Goal: Task Accomplishment & Management: Manage account settings

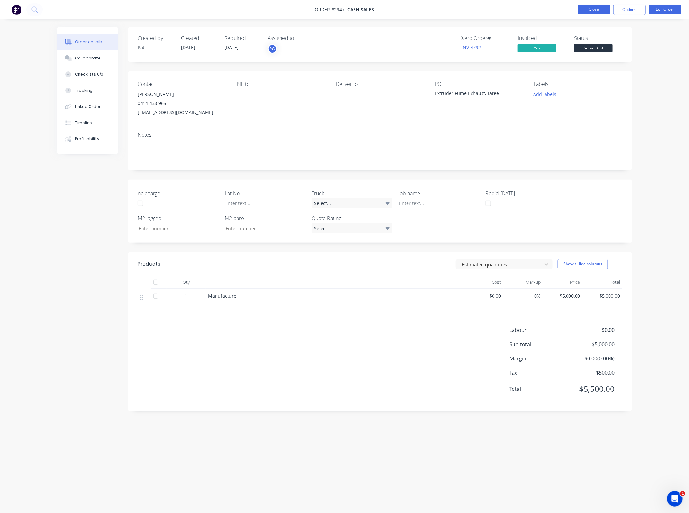
click at [600, 8] on button "Close" at bounding box center [594, 10] width 32 height 10
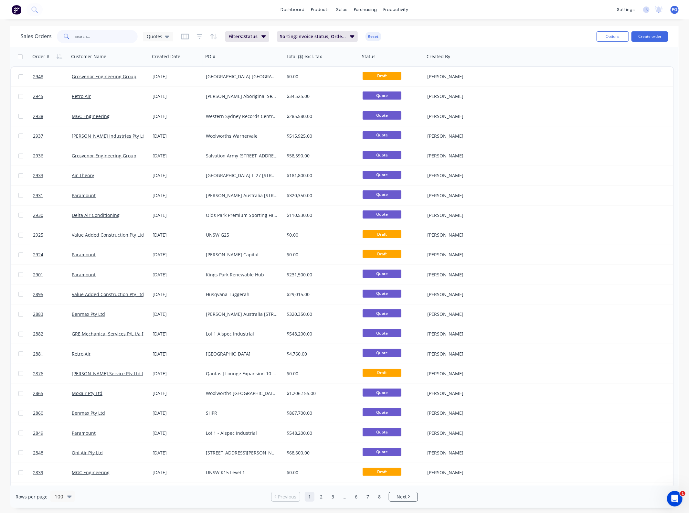
click at [82, 38] on input "text" at bounding box center [106, 36] width 63 height 13
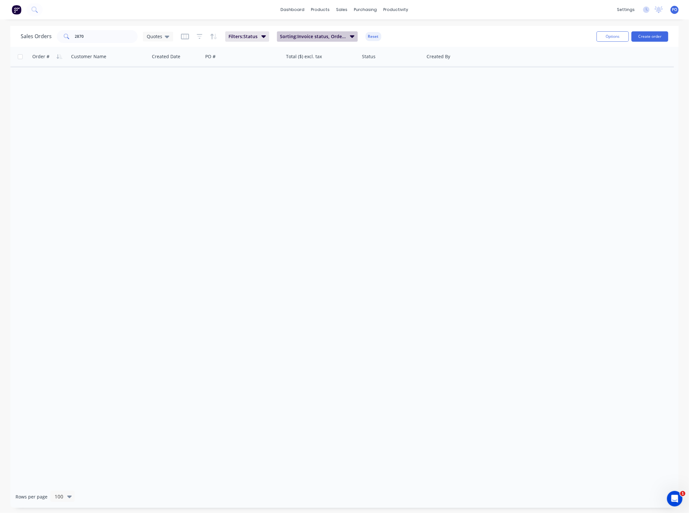
click at [330, 39] on span "Sorting: Invoice status, Order #" at bounding box center [313, 36] width 66 height 6
click at [349, 70] on div at bounding box center [343, 70] width 93 height 8
click at [154, 115] on div "Order # Customer Name Created Date PO # Total ($) excl. tax Status Created By" at bounding box center [344, 266] width 669 height 439
click at [156, 34] on span "Quotes" at bounding box center [155, 36] width 16 height 7
click at [166, 88] on button "None" at bounding box center [182, 91] width 74 height 7
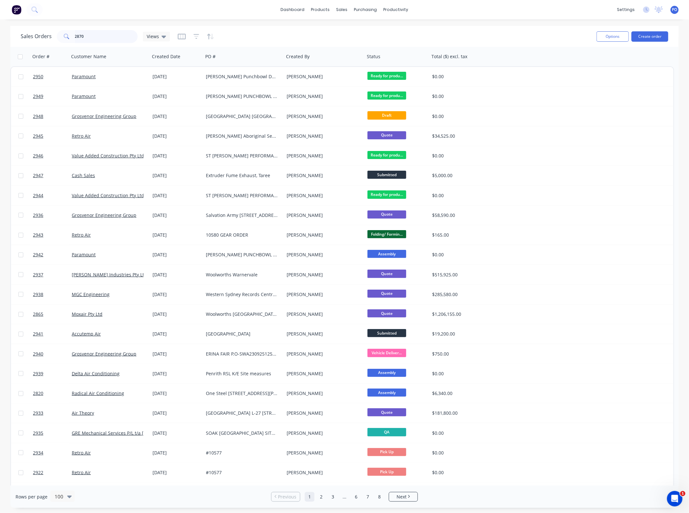
click at [97, 36] on input "2870" at bounding box center [106, 36] width 63 height 13
type input "2870"
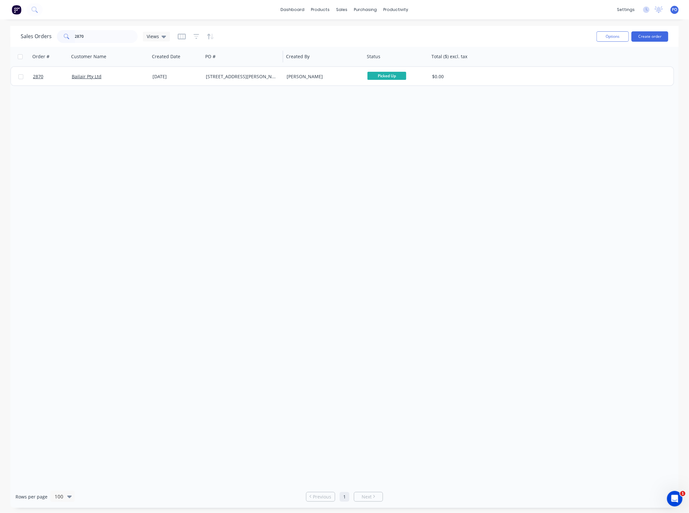
click at [251, 65] on div "PO #" at bounding box center [243, 56] width 81 height 19
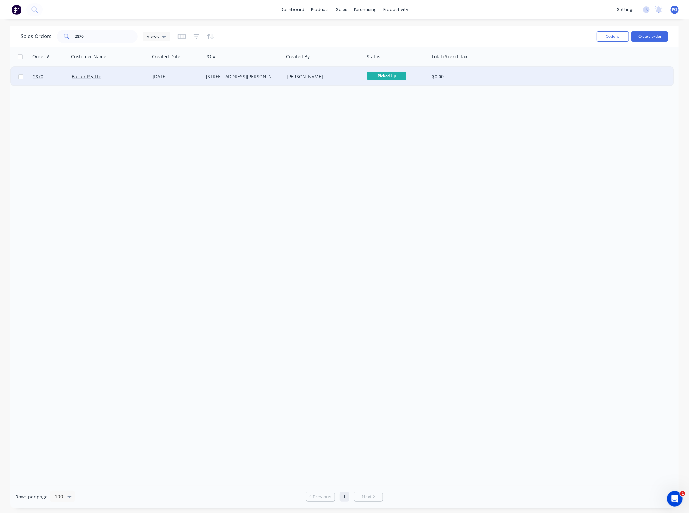
click at [248, 73] on div "[STREET_ADDRESS][PERSON_NAME]" at bounding box center [243, 76] width 81 height 19
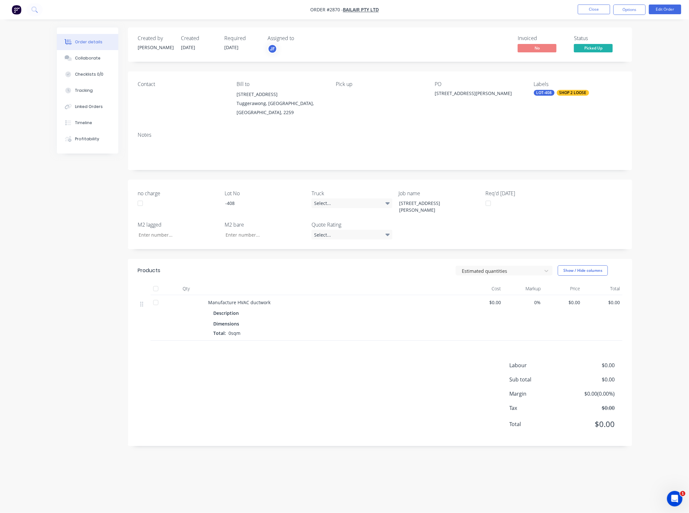
drag, startPoint x: 611, startPoint y: 295, endPoint x: 615, endPoint y: 298, distance: 5.1
click at [611, 299] on span "$0.00" at bounding box center [603, 302] width 35 height 7
click at [663, 7] on button "Edit Order" at bounding box center [665, 10] width 32 height 10
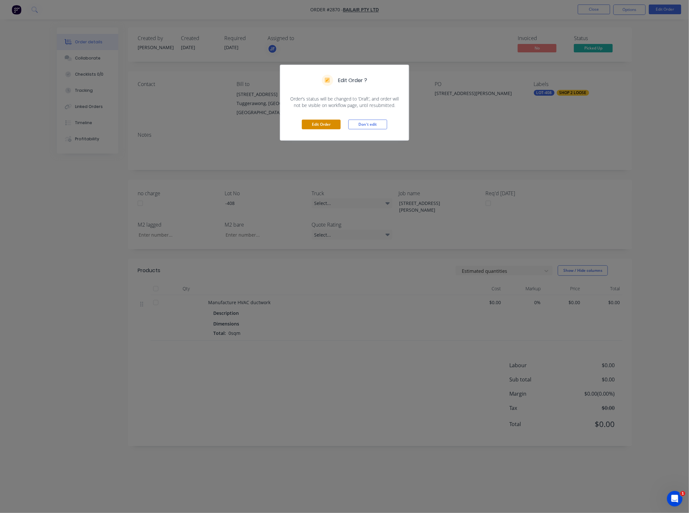
click at [330, 125] on button "Edit Order" at bounding box center [321, 125] width 39 height 10
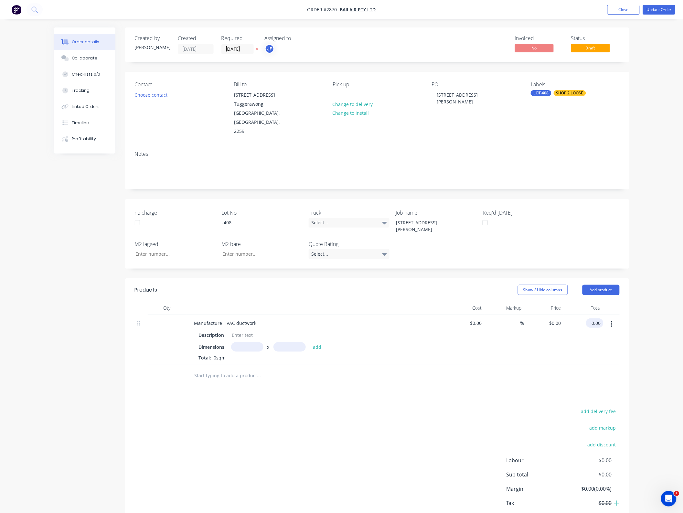
click at [599, 319] on input "0.00" at bounding box center [596, 323] width 15 height 9
type input "350"
click at [462, 390] on div "Products Show / Hide columns Add product Qty Cost Markup Price Total Manufactur…" at bounding box center [377, 409] width 504 height 263
drag, startPoint x: 614, startPoint y: 304, endPoint x: 609, endPoint y: 311, distance: 8.6
click at [614, 319] on button "button" at bounding box center [611, 325] width 15 height 12
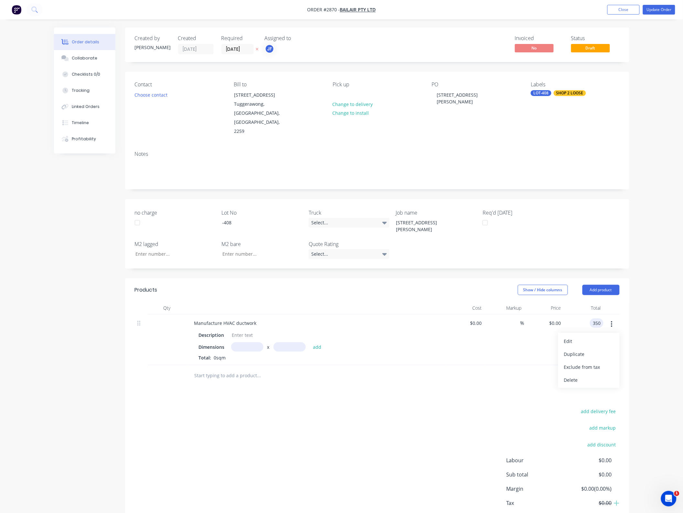
click at [589, 375] on div "Delete" at bounding box center [589, 379] width 50 height 9
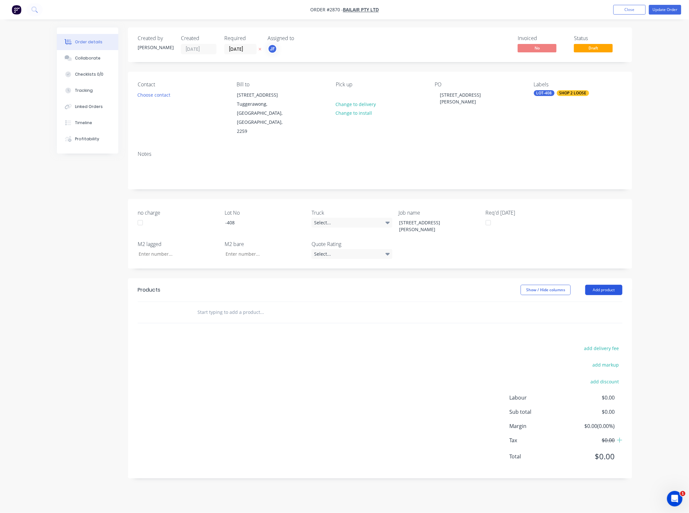
click at [610, 285] on button "Add product" at bounding box center [604, 290] width 37 height 10
click at [594, 315] on div "Basic product" at bounding box center [592, 319] width 50 height 9
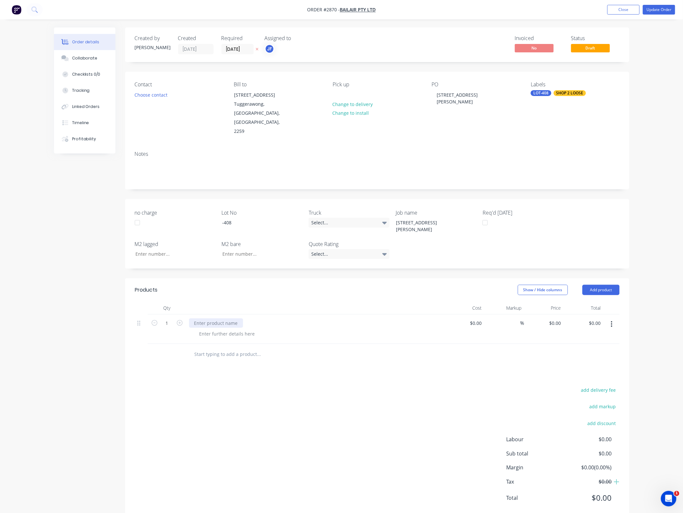
click at [212, 319] on div at bounding box center [216, 323] width 54 height 9
click at [605, 319] on button "button" at bounding box center [611, 325] width 15 height 12
click at [599, 319] on input "0.00" at bounding box center [596, 323] width 15 height 9
type input "350"
type input "$350.00"
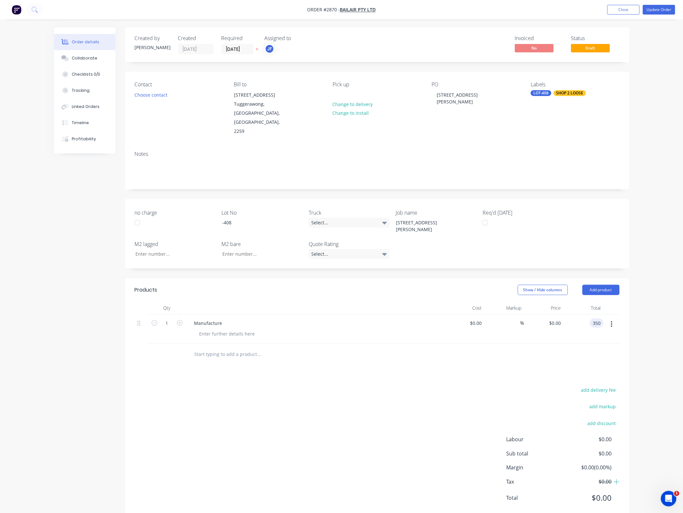
type input "$350.00"
click at [545, 363] on div "Products Show / Hide columns Add product Qty Cost Markup Price Total 1 Manufact…" at bounding box center [377, 399] width 504 height 242
click at [660, 9] on button "Update Order" at bounding box center [659, 10] width 32 height 10
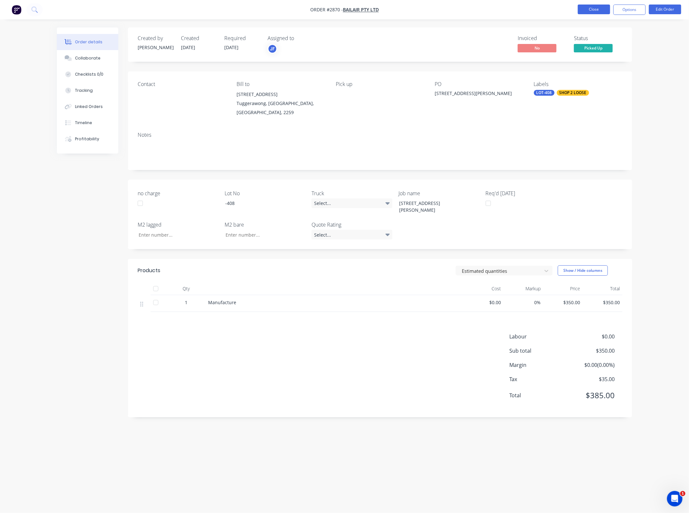
click at [589, 12] on button "Close" at bounding box center [594, 10] width 32 height 10
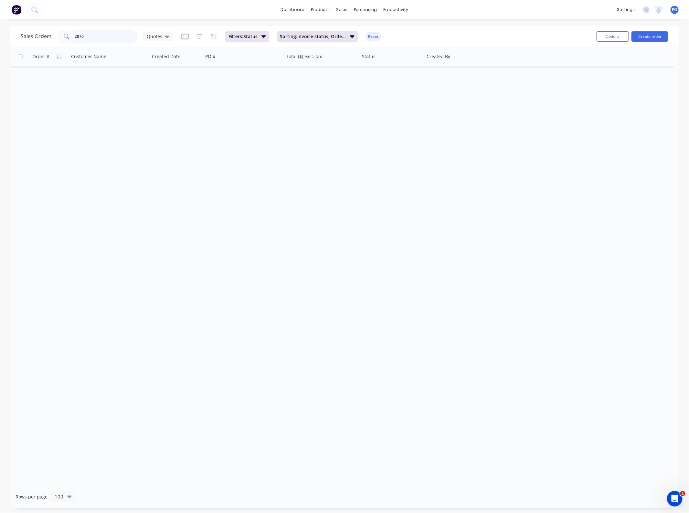
click at [118, 38] on input "2870" at bounding box center [106, 36] width 63 height 13
click at [167, 37] on icon at bounding box center [167, 36] width 5 height 7
click at [162, 92] on button "None" at bounding box center [182, 91] width 74 height 7
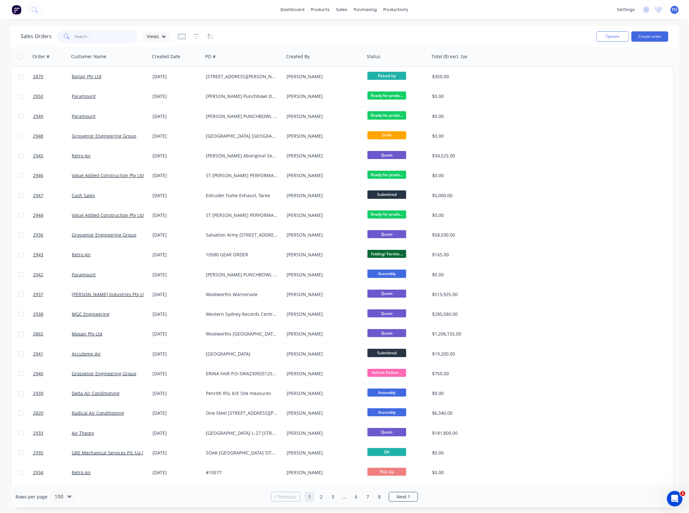
click at [94, 38] on input "2870" at bounding box center [106, 36] width 63 height 13
type input "2704"
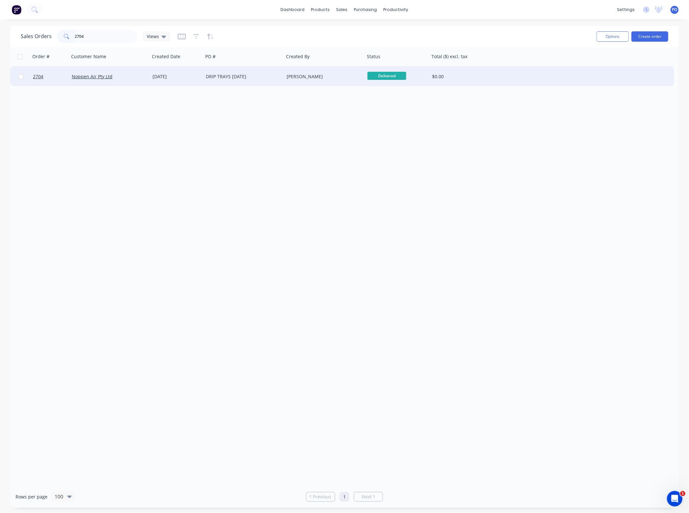
click at [186, 79] on div "[DATE]" at bounding box center [177, 76] width 48 height 6
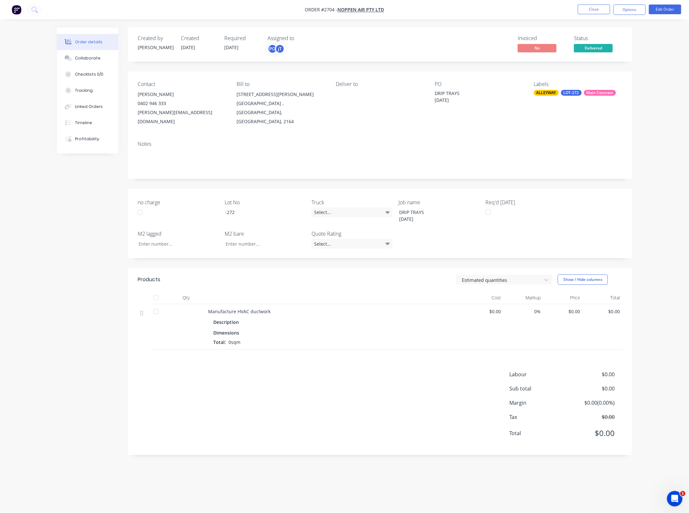
click at [451, 101] on div "DRIP TRAYS [DATE]" at bounding box center [475, 97] width 81 height 14
click at [457, 99] on div "DRIP TRAYS [DATE]" at bounding box center [475, 97] width 81 height 14
click at [668, 9] on button "Edit Order" at bounding box center [665, 10] width 32 height 10
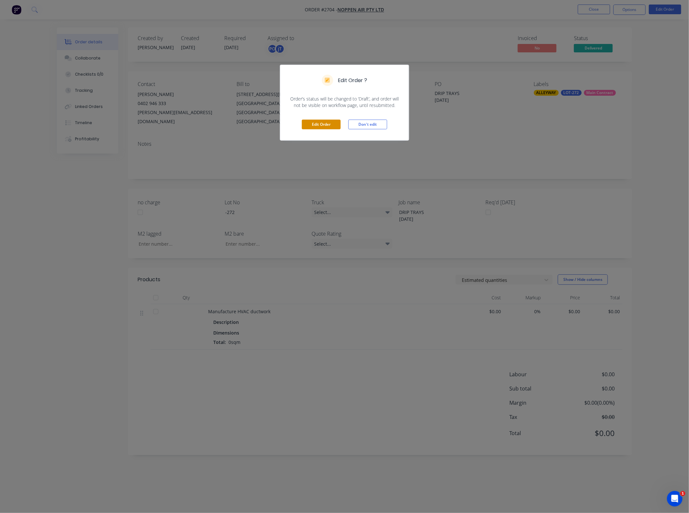
click at [318, 127] on button "Edit Order" at bounding box center [321, 125] width 39 height 10
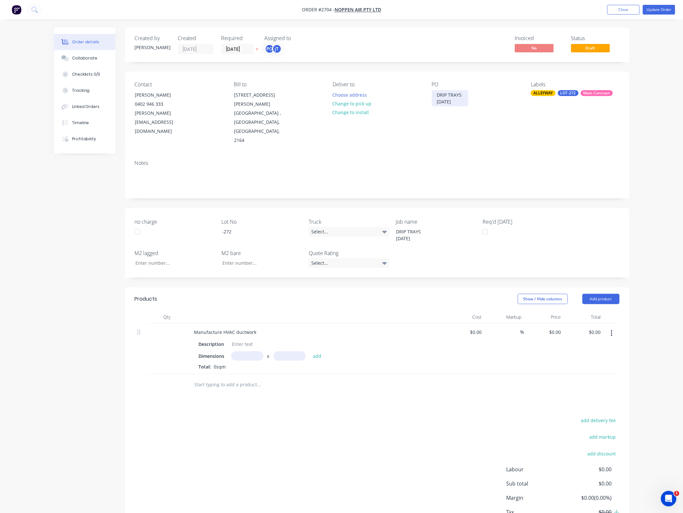
drag, startPoint x: 468, startPoint y: 104, endPoint x: 428, endPoint y: 76, distance: 48.7
click at [429, 77] on div "Contact [PERSON_NAME] [PHONE_NUMBER] [PERSON_NAME][EMAIL_ADDRESS][DOMAIN_NAME] …" at bounding box center [377, 113] width 504 height 83
click at [468, 130] on div "Contact [PERSON_NAME] [PHONE_NUMBER] [PERSON_NAME][EMAIL_ADDRESS][DOMAIN_NAME] …" at bounding box center [377, 113] width 504 height 83
click at [612, 330] on icon "button" at bounding box center [611, 333] width 1 height 6
click at [587, 384] on div "Delete" at bounding box center [589, 388] width 50 height 9
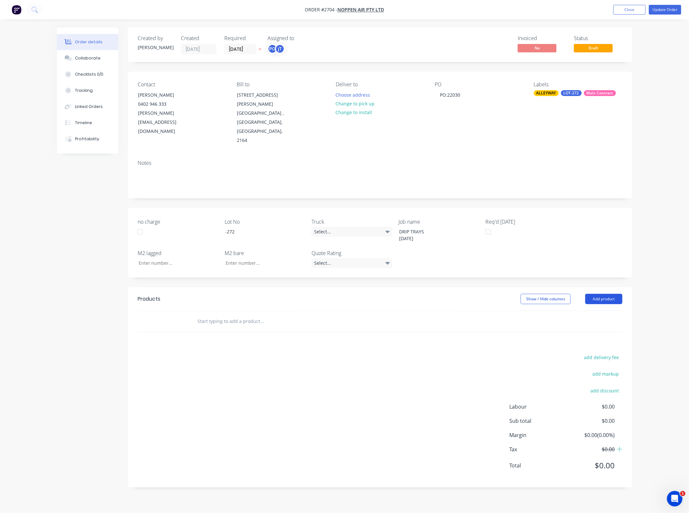
click at [613, 294] on button "Add product" at bounding box center [604, 299] width 37 height 10
click at [595, 324] on div "Basic product" at bounding box center [592, 328] width 50 height 9
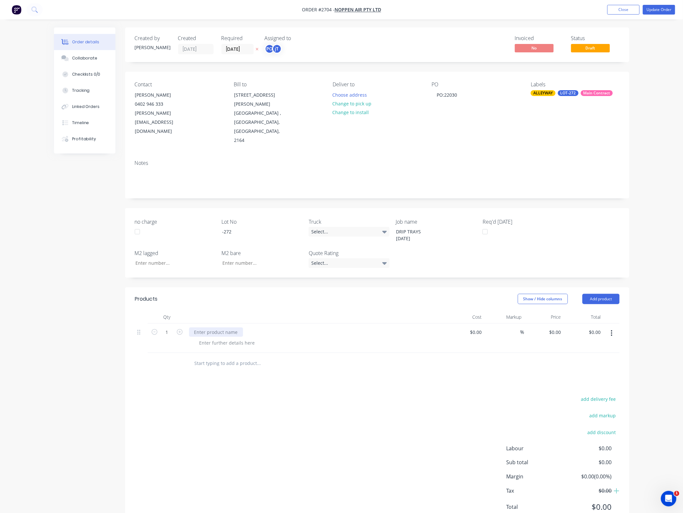
click at [221, 328] on div at bounding box center [216, 332] width 54 height 9
click at [597, 328] on input "0.00" at bounding box center [596, 332] width 15 height 9
type input "420"
type input "$420.00"
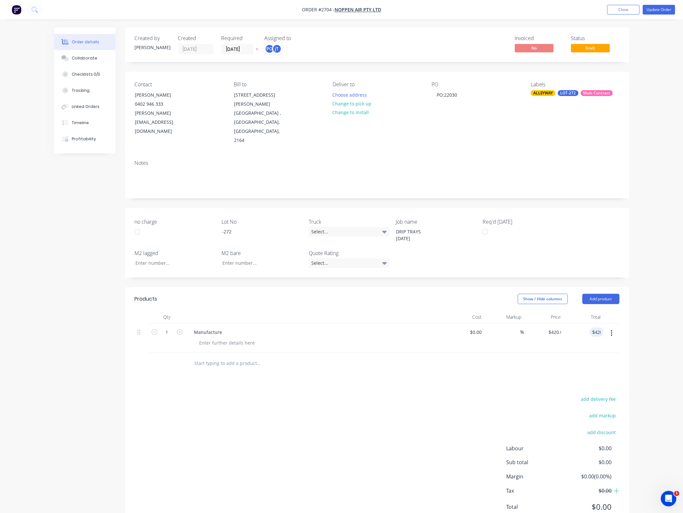
click at [405, 395] on div "add delivery fee add markup add discount Labour $0.00 Sub total $0.00 Margin $0…" at bounding box center [377, 457] width 485 height 125
click at [655, 11] on button "Update Order" at bounding box center [659, 10] width 32 height 10
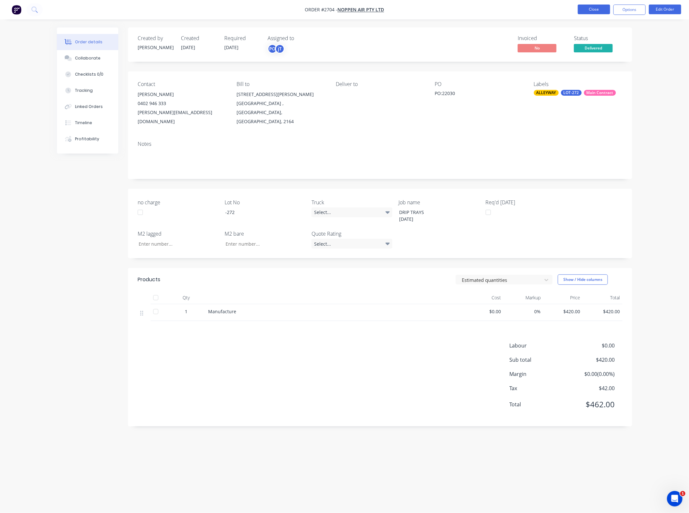
click at [600, 9] on button "Close" at bounding box center [594, 10] width 32 height 10
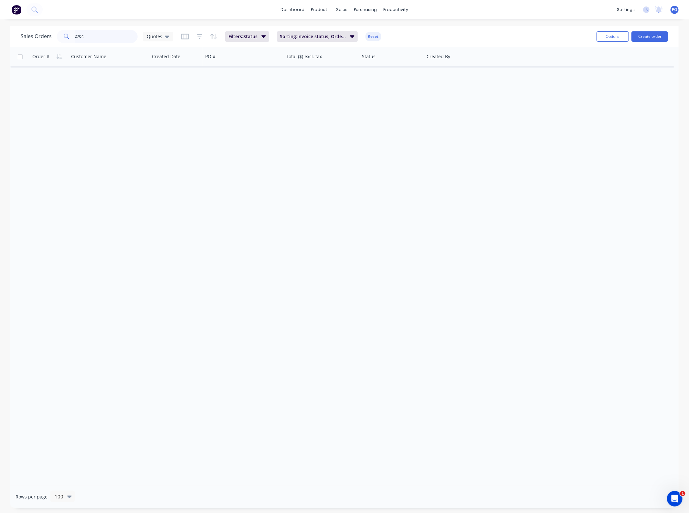
drag, startPoint x: 101, startPoint y: 35, endPoint x: 3, endPoint y: 39, distance: 98.7
click at [4, 39] on div "Sales Orders 2704 Quotes Filters: Status Sorting: Invoice status, Order # Reset…" at bounding box center [344, 267] width 689 height 482
click at [162, 34] on div "Quotes" at bounding box center [158, 37] width 23 height 6
click at [150, 96] on div "None edit" at bounding box center [188, 91] width 87 height 13
click at [148, 94] on button "None" at bounding box center [182, 91] width 74 height 7
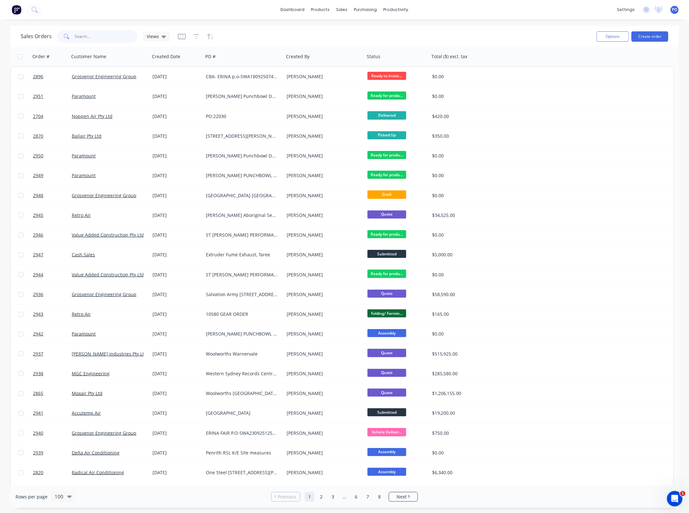
drag, startPoint x: 83, startPoint y: 37, endPoint x: -13, endPoint y: 43, distance: 96.3
click at [0, 43] on html "dashboard products sales purchasing productivity dashboard products Product Cat…" at bounding box center [344, 256] width 689 height 513
type input "2896"
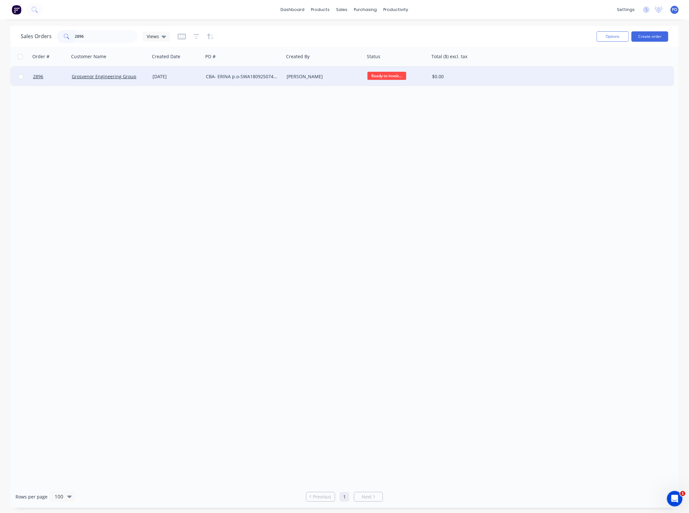
click at [221, 78] on div "CBA- ERINA p.o-SWA180925074231" at bounding box center [242, 76] width 72 height 6
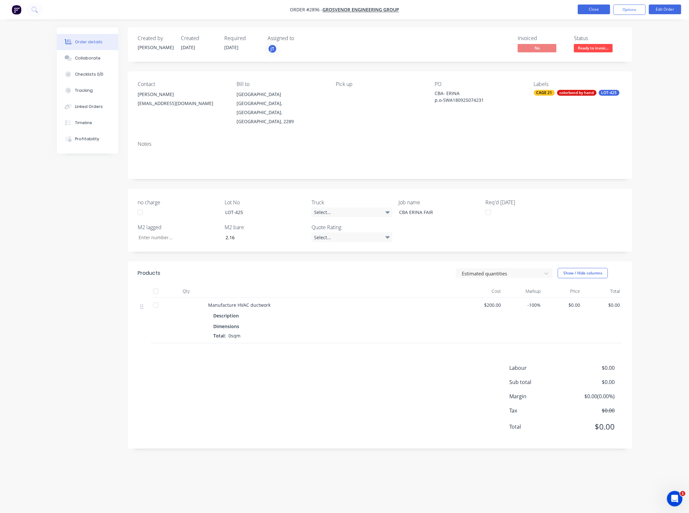
click at [596, 9] on button "Close" at bounding box center [594, 10] width 32 height 10
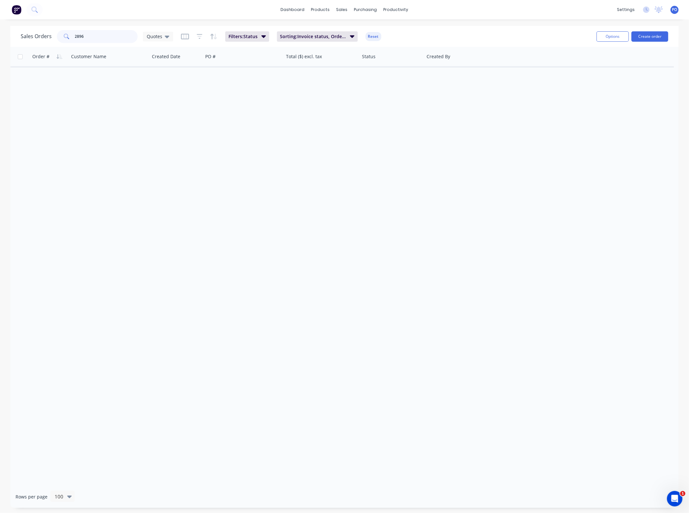
click at [107, 35] on input "2896" at bounding box center [106, 36] width 63 height 13
click at [147, 36] on span "Quotes" at bounding box center [155, 36] width 16 height 7
click at [159, 86] on div "None edit" at bounding box center [188, 91] width 87 height 13
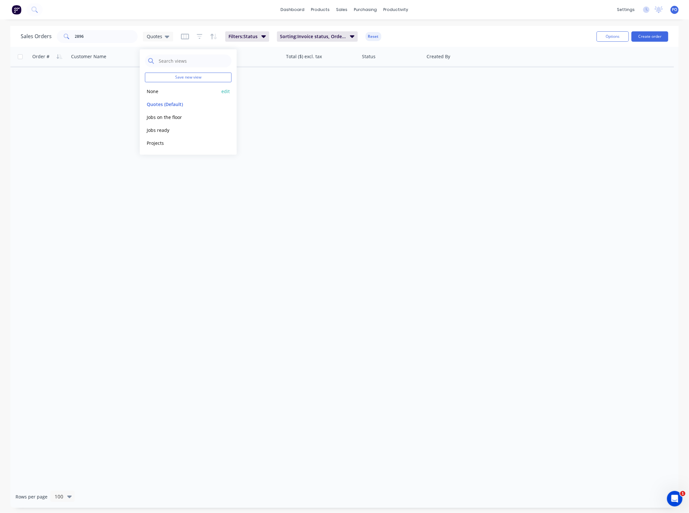
click at [151, 90] on button "None" at bounding box center [182, 91] width 74 height 7
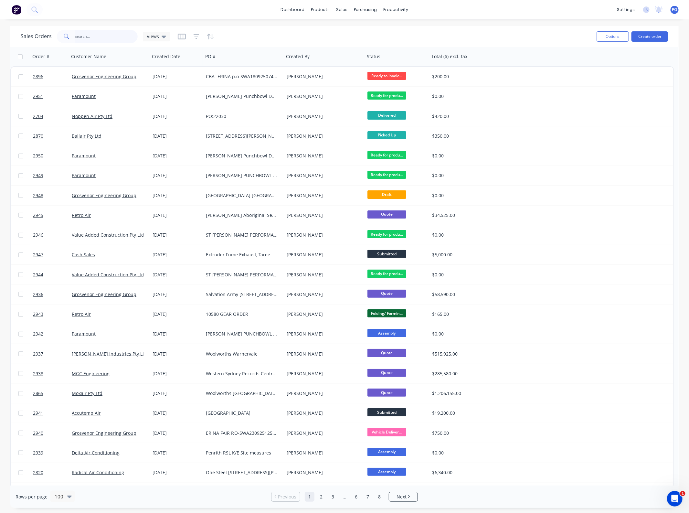
click at [99, 38] on input "2896" at bounding box center [106, 36] width 63 height 13
type input "2693"
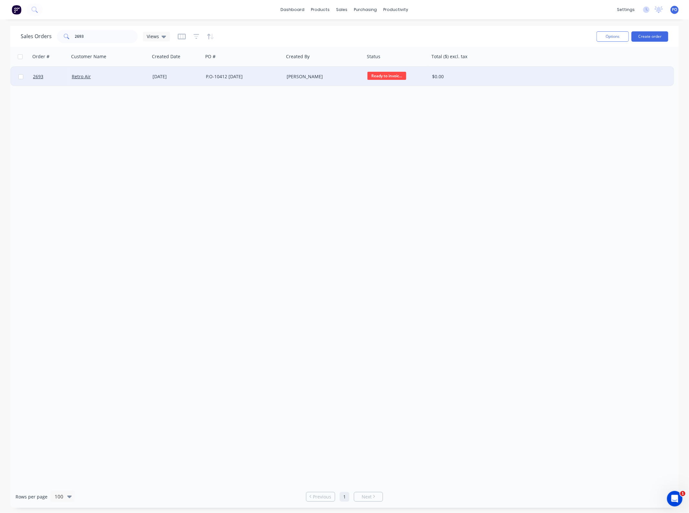
click at [164, 73] on div "[DATE]" at bounding box center [177, 76] width 48 height 6
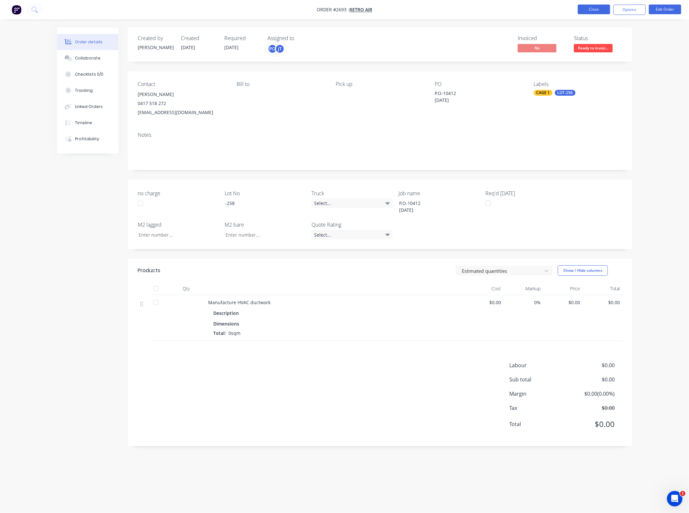
click at [586, 11] on button "Close" at bounding box center [594, 10] width 32 height 10
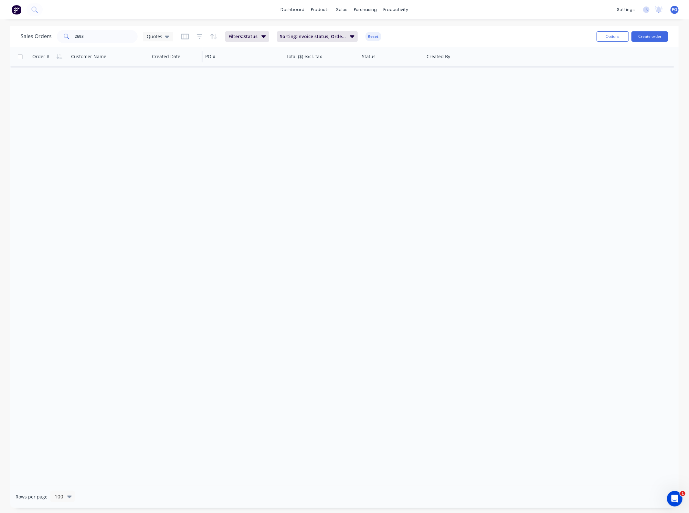
drag, startPoint x: 160, startPoint y: 37, endPoint x: 167, endPoint y: 49, distance: 13.2
click at [161, 37] on span "Quotes" at bounding box center [155, 36] width 16 height 7
click at [173, 92] on button "None" at bounding box center [182, 91] width 74 height 7
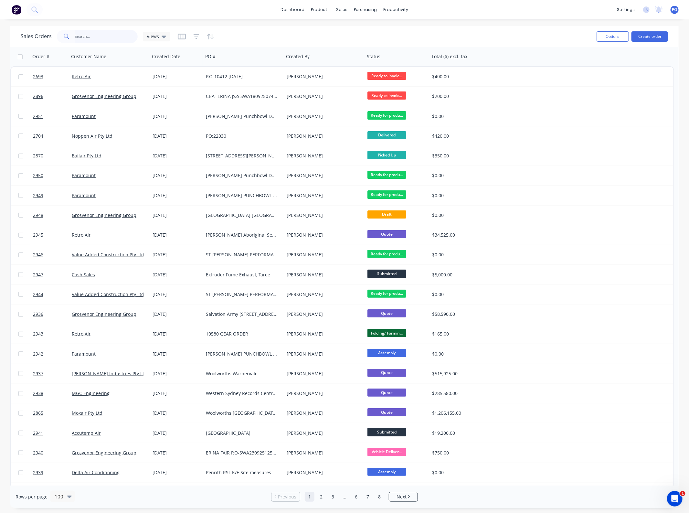
click at [104, 38] on input "2693" at bounding box center [106, 36] width 63 height 13
type input "2"
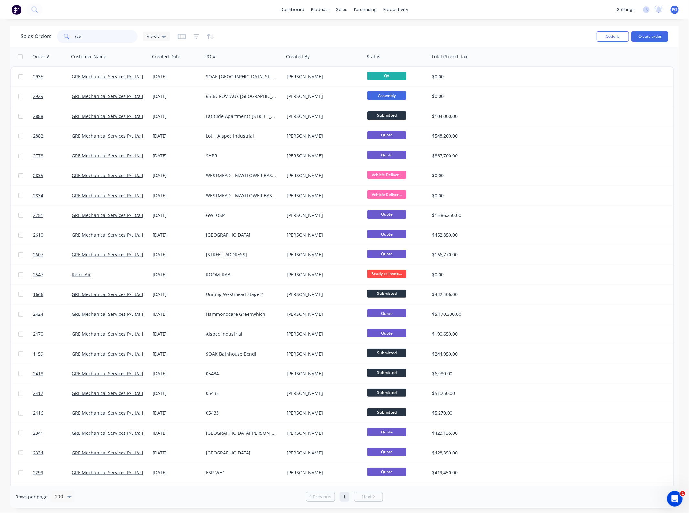
drag, startPoint x: 117, startPoint y: 36, endPoint x: -26, endPoint y: 41, distance: 143.3
click at [0, 41] on html "dashboard products sales purchasing productivity dashboard products Product Cat…" at bounding box center [344, 256] width 689 height 513
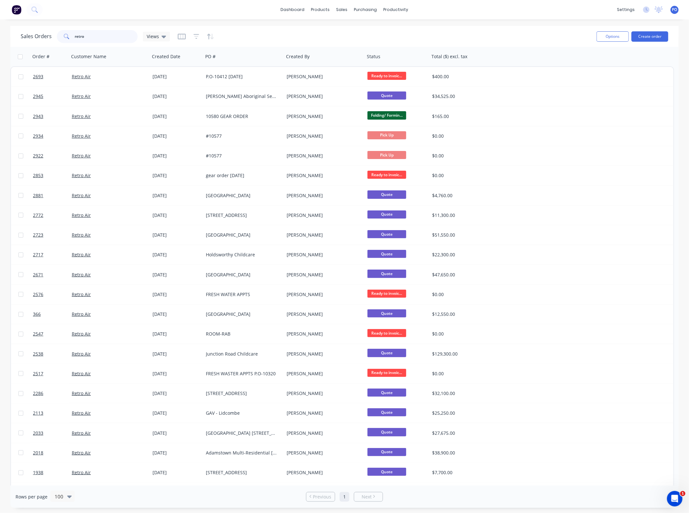
drag, startPoint x: 105, startPoint y: 40, endPoint x: 5, endPoint y: 44, distance: 100.7
click at [7, 44] on div "Sales Orders retro Views Options Create order Order # Customer Name Created Dat…" at bounding box center [344, 267] width 689 height 482
type input "2547"
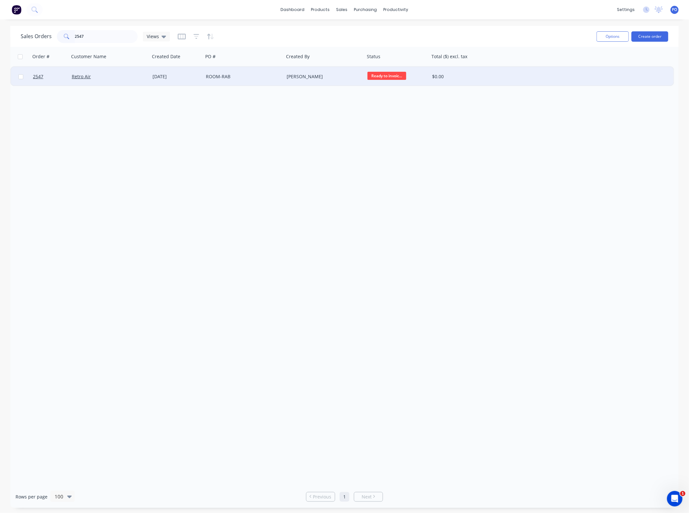
click at [229, 81] on div "ROOM-RAB" at bounding box center [243, 76] width 81 height 19
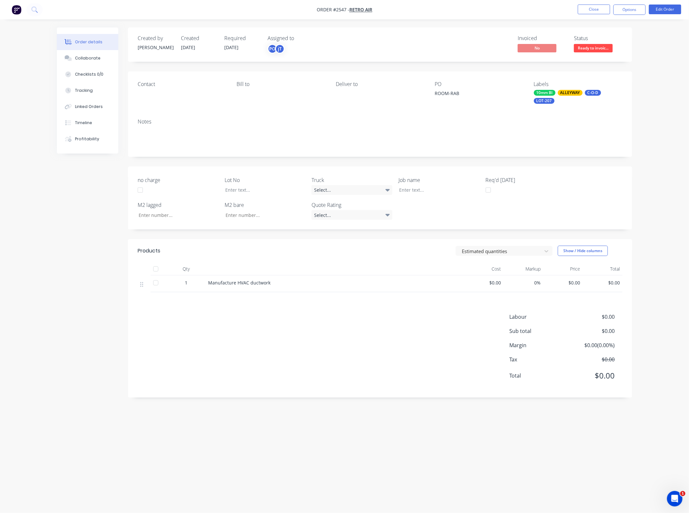
click at [613, 282] on span "$0.00" at bounding box center [603, 282] width 35 height 7
click at [679, 3] on nav "Order #2547 - Retro Air Close Options Edit Order" at bounding box center [344, 9] width 689 height 19
click at [676, 7] on button "Edit Order" at bounding box center [665, 10] width 32 height 10
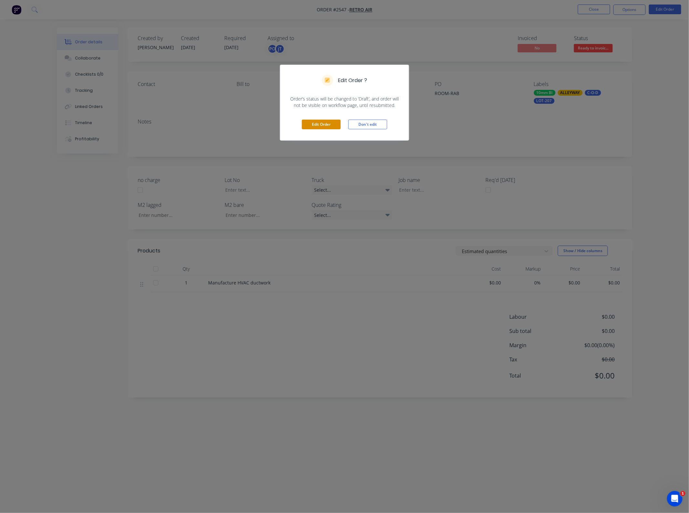
click at [332, 124] on button "Edit Order" at bounding box center [321, 125] width 39 height 10
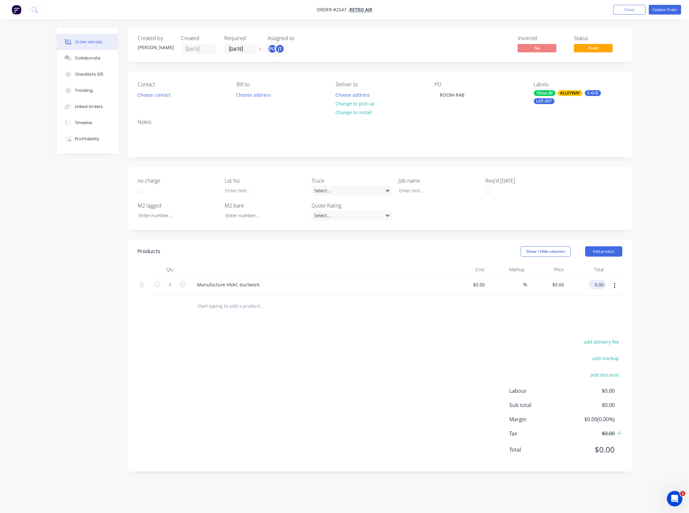
click at [600, 286] on input "0.00" at bounding box center [599, 284] width 15 height 9
type input "125"
type input "$125.00"
click at [515, 285] on div "%" at bounding box center [520, 284] width 14 height 9
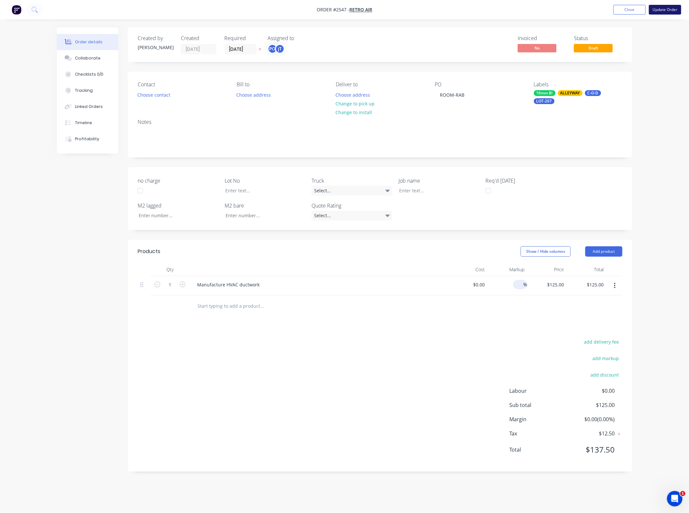
type input "$0.00"
click at [599, 287] on input "0.00" at bounding box center [600, 284] width 12 height 9
type input "125"
type input "$125.00"
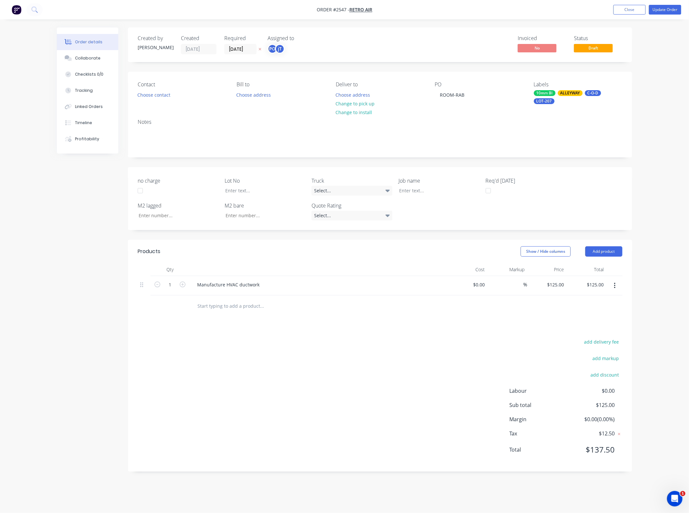
click at [460, 354] on div "add delivery fee add markup add discount Labour $0.00 Sub total $125.00 Margin …" at bounding box center [380, 399] width 485 height 125
click at [600, 250] on button "Add product" at bounding box center [604, 251] width 37 height 10
click at [469, 338] on div "add delivery fee add markup add discount Labour $0.00 Sub total $125.00 Margin …" at bounding box center [380, 399] width 485 height 125
click at [660, 5] on button "Update Order" at bounding box center [665, 10] width 32 height 10
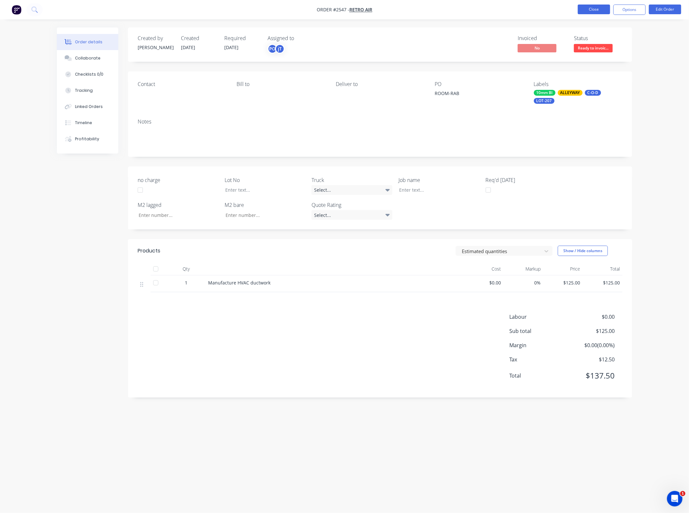
click at [594, 10] on button "Close" at bounding box center [594, 10] width 32 height 10
